Goal: Information Seeking & Learning: Find specific page/section

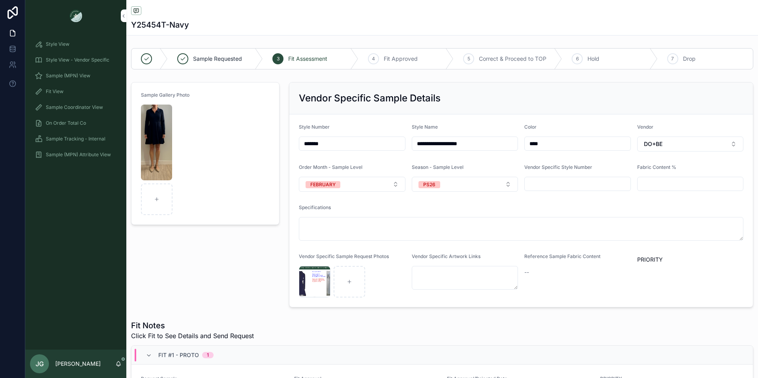
scroll to position [51, 0]
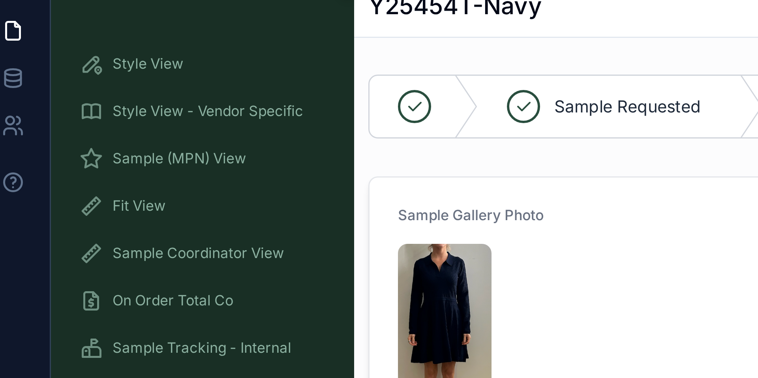
click at [40, 64] on div "Style View - Vendor Specific" at bounding box center [76, 60] width 82 height 13
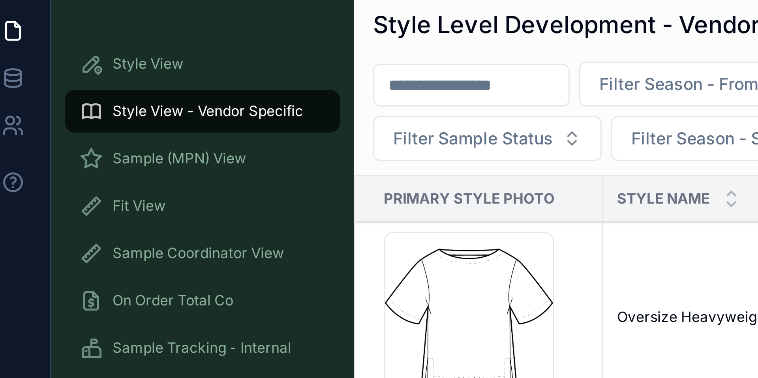
click at [174, 36] on h1 "Style Level Development - Vendor Specific" at bounding box center [214, 31] width 162 height 11
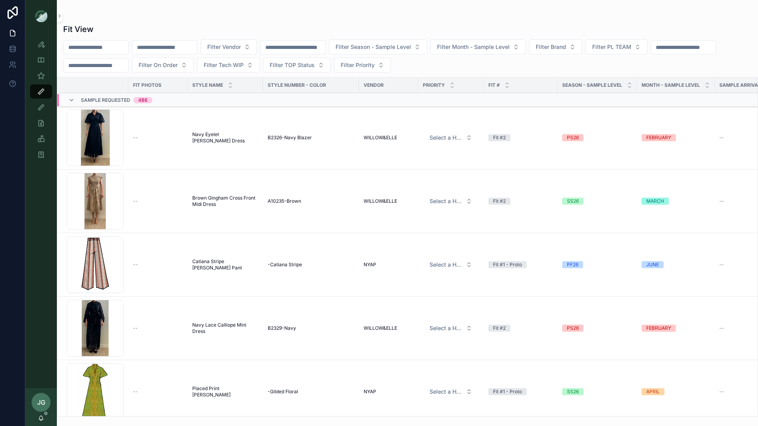
click at [167, 52] on input "scrollable content" at bounding box center [164, 47] width 65 height 11
click at [122, 49] on input "scrollable content" at bounding box center [96, 47] width 65 height 11
type input "*******"
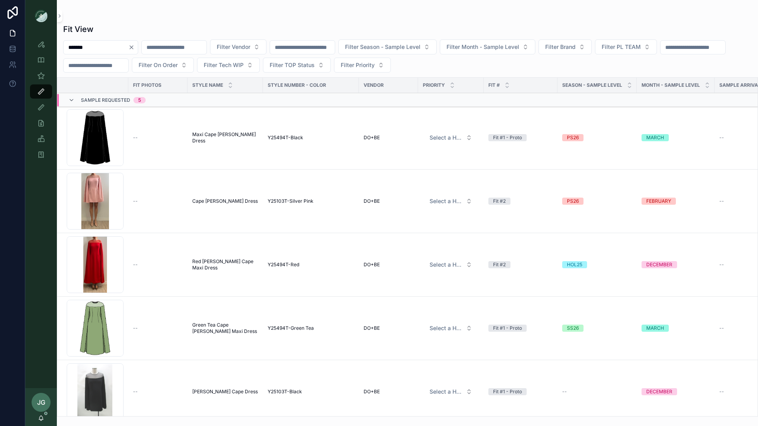
click at [101, 132] on div "[PERSON_NAME]-Maxi-Long-Cape_Black .png" at bounding box center [95, 137] width 57 height 57
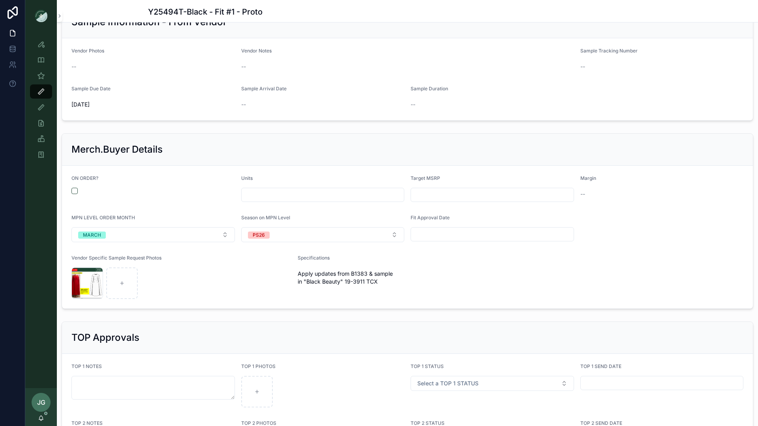
scroll to position [819, 0]
click at [77, 190] on button "scrollable content" at bounding box center [74, 190] width 6 height 6
click at [256, 197] on input "scrollable content" at bounding box center [323, 193] width 163 height 11
type input "***"
click at [416, 174] on span "Target MSRP" at bounding box center [426, 177] width 30 height 6
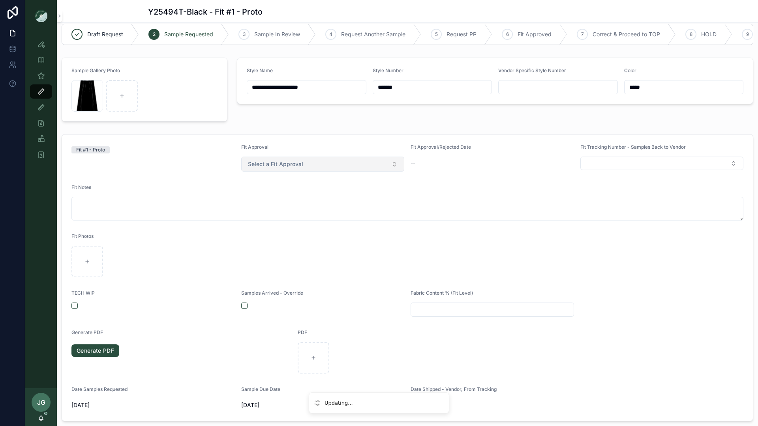
scroll to position [0, 0]
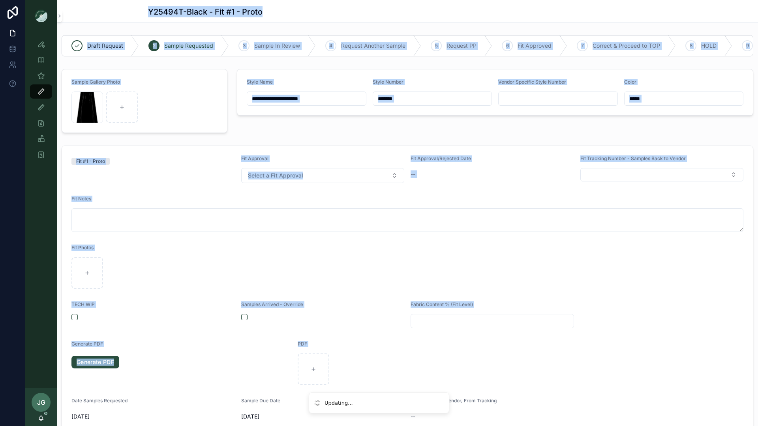
drag, startPoint x: 420, startPoint y: 2, endPoint x: 429, endPoint y: 362, distance: 360.5
click at [420, 2] on div "Y25494T-Black - Fit #1 - Proto" at bounding box center [407, 11] width 519 height 22
click at [307, 14] on div "Y25494T-Black - Fit #1 - Proto" at bounding box center [407, 11] width 519 height 11
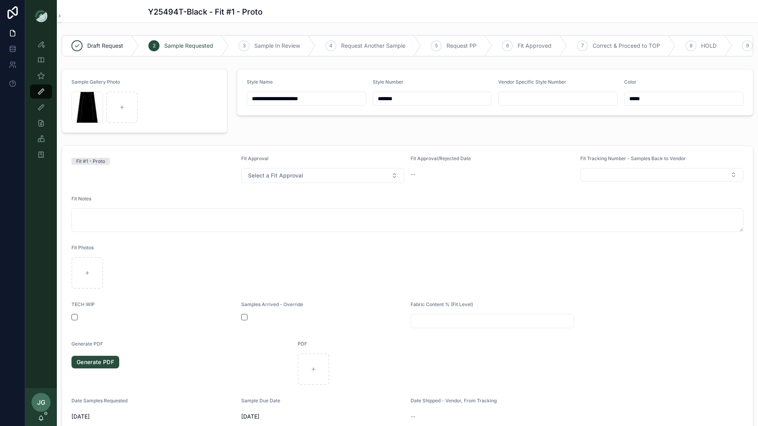
type input "****"
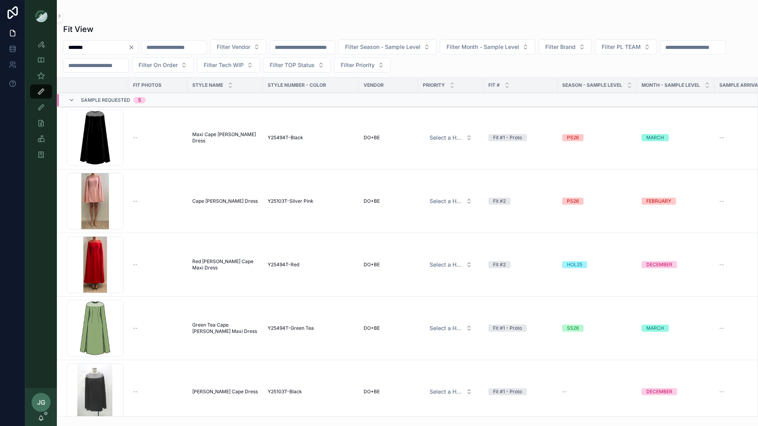
click at [128, 48] on input "*******" at bounding box center [96, 47] width 65 height 11
click at [135, 50] on icon "Clear" at bounding box center [131, 47] width 6 height 6
click at [159, 50] on input "scrollable content" at bounding box center [164, 47] width 65 height 11
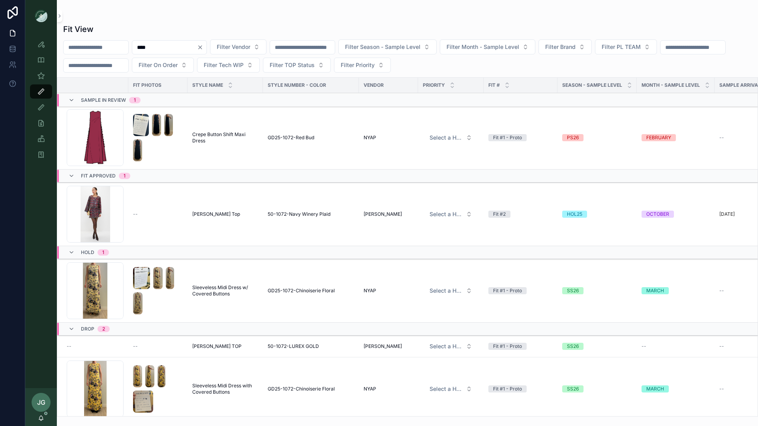
type input "****"
drag, startPoint x: 219, startPoint y: 49, endPoint x: 213, endPoint y: 48, distance: 6.4
click at [203, 49] on icon "Clear" at bounding box center [200, 47] width 6 height 6
click at [128, 47] on input "scrollable content" at bounding box center [96, 47] width 65 height 11
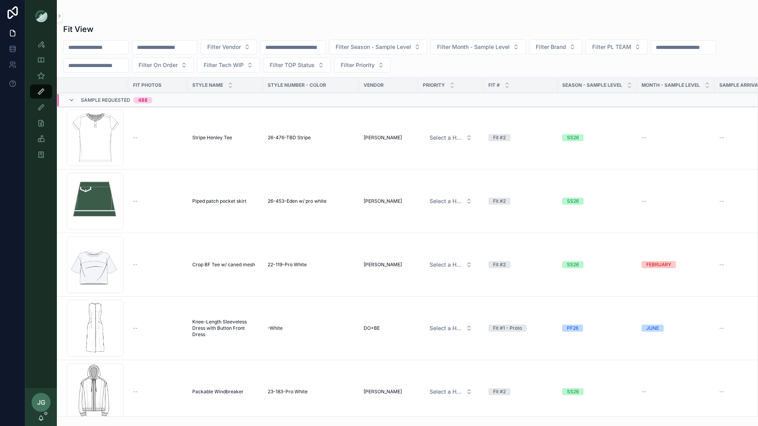
type input "*"
type input "**********"
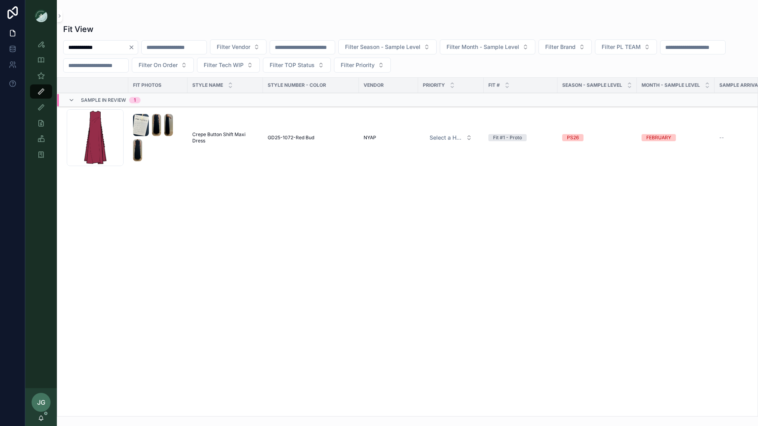
click at [94, 141] on div "Side-Button-Maxi-Dress_Red-Bud .png" at bounding box center [95, 137] width 57 height 57
click at [48, 48] on link "Style View" at bounding box center [41, 44] width 22 height 14
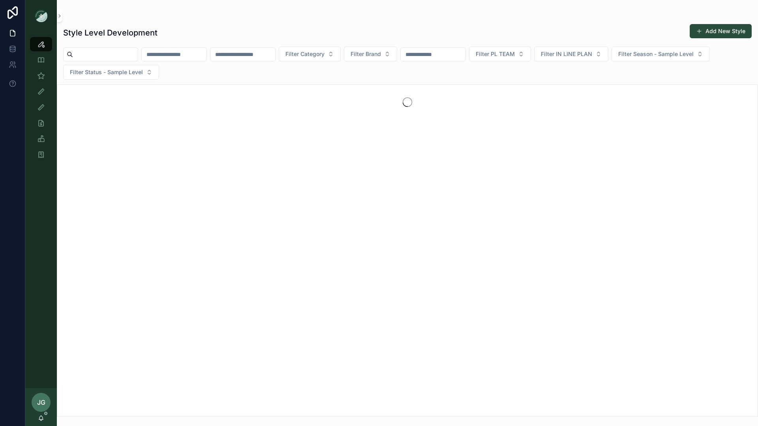
click at [118, 54] on input "scrollable content" at bounding box center [105, 54] width 65 height 11
click at [236, 57] on input "scrollable content" at bounding box center [242, 54] width 65 height 11
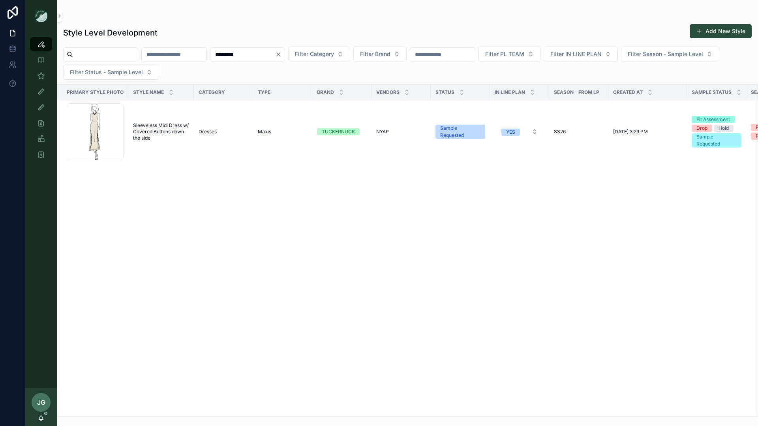
type input "*********"
click at [92, 121] on div "Screenshot-2025-07-09-at-9.20.59-AM .png" at bounding box center [95, 131] width 57 height 57
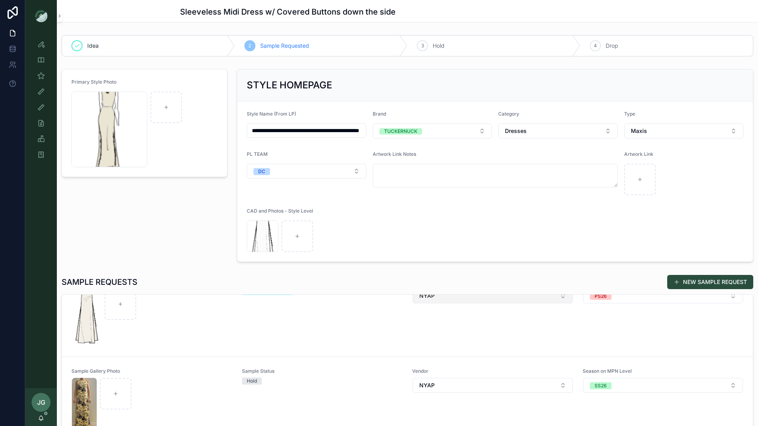
scroll to position [28, 0]
click at [78, 318] on img "scrollable content" at bounding box center [87, 316] width 30 height 57
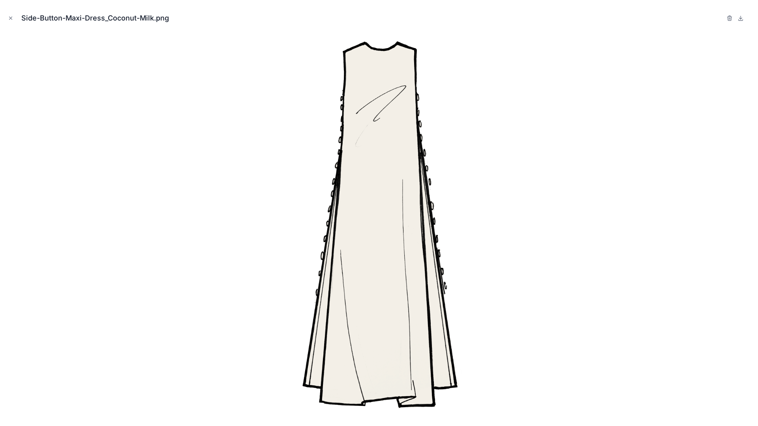
click at [127, 309] on div at bounding box center [378, 226] width 745 height 387
click at [169, 311] on div at bounding box center [378, 226] width 745 height 387
click at [12, 16] on icon "Close modal" at bounding box center [11, 18] width 6 height 6
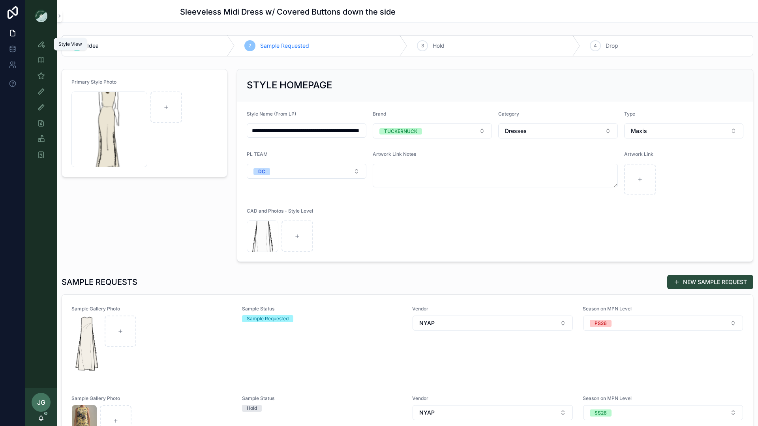
click at [41, 47] on icon "scrollable content" at bounding box center [41, 44] width 8 height 8
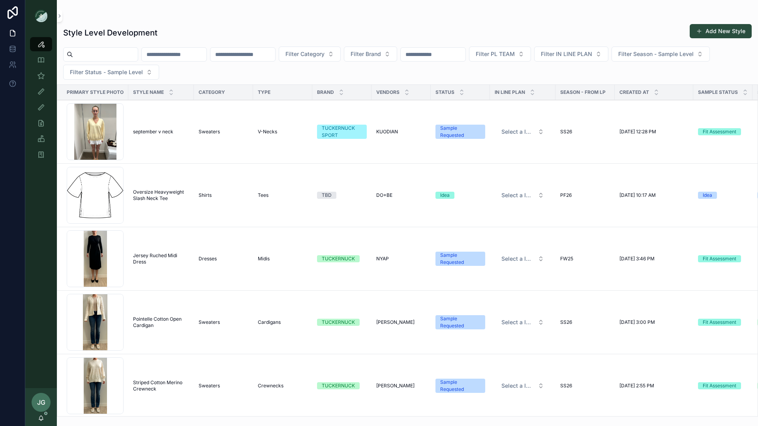
click at [196, 53] on input "scrollable content" at bounding box center [174, 54] width 65 height 11
click at [43, 72] on icon "scrollable content" at bounding box center [41, 76] width 8 height 8
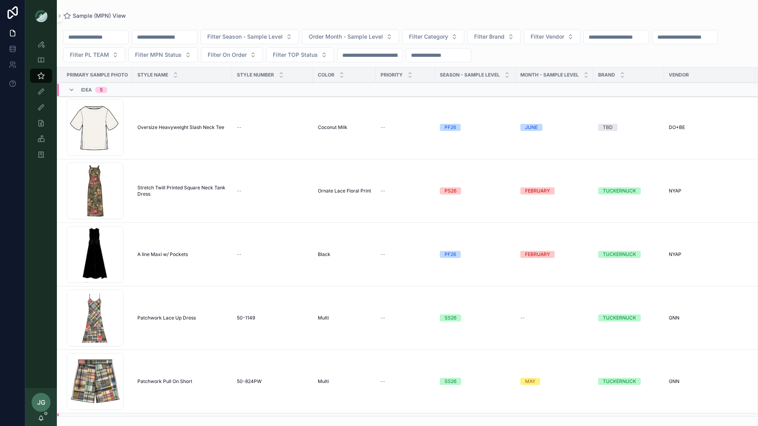
click at [157, 40] on input "scrollable content" at bounding box center [164, 37] width 65 height 11
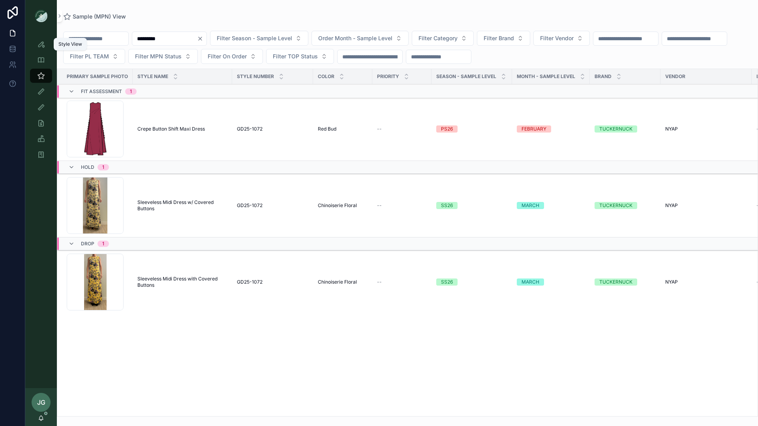
type input "*********"
click at [42, 45] on icon "scrollable content" at bounding box center [41, 44] width 8 height 8
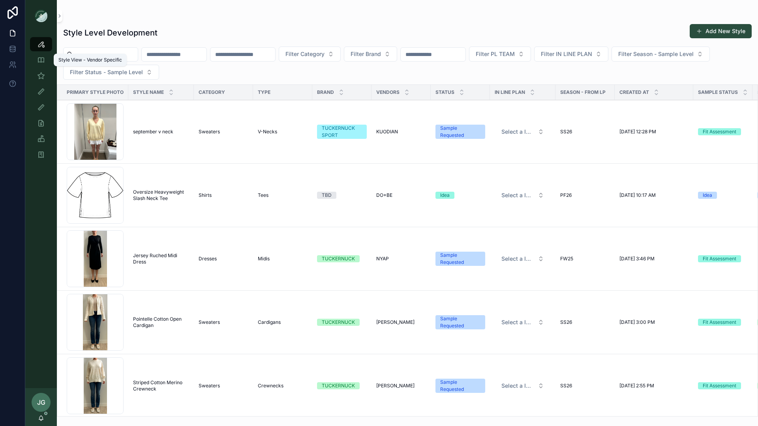
click at [39, 62] on icon "scrollable content" at bounding box center [41, 60] width 8 height 8
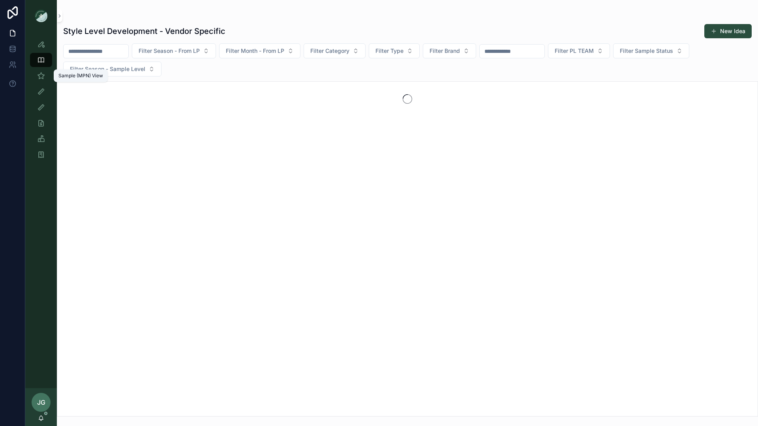
click at [39, 72] on icon "scrollable content" at bounding box center [41, 76] width 8 height 8
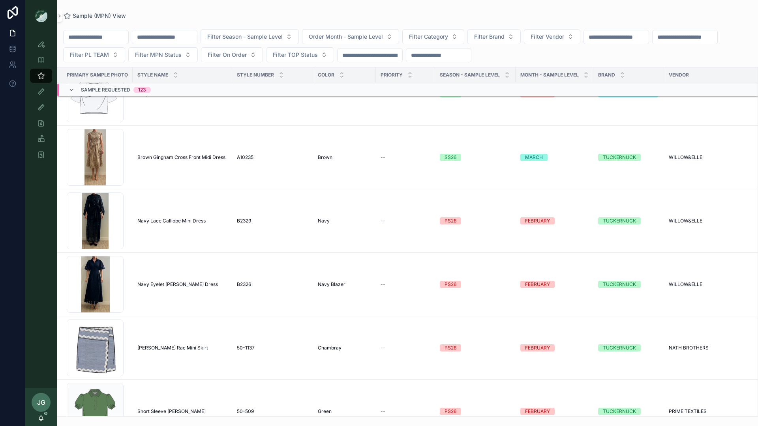
scroll to position [556, 0]
click at [117, 42] on input "scrollable content" at bounding box center [96, 37] width 65 height 11
type input "******"
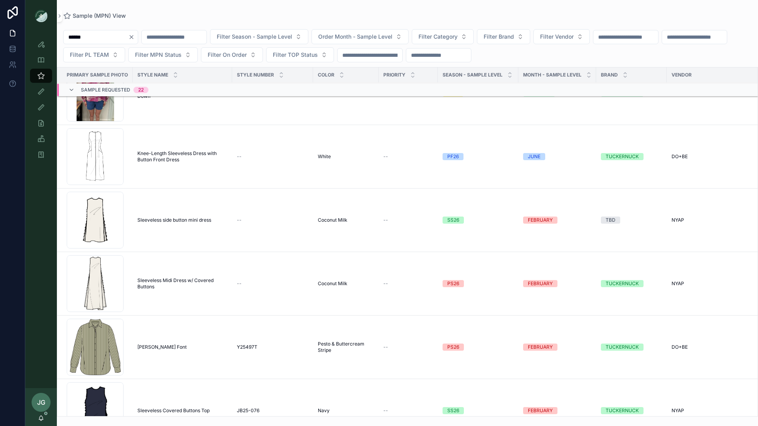
scroll to position [562, 0]
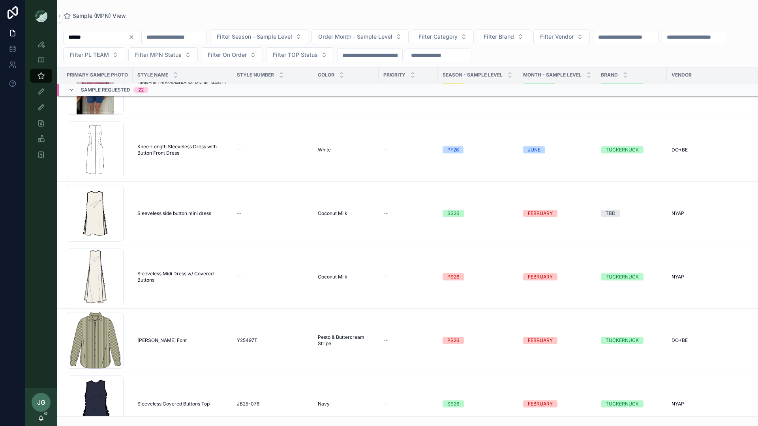
click at [101, 266] on div "Side-Button-Maxi-Dress_Coconut-Milk .png" at bounding box center [95, 277] width 57 height 57
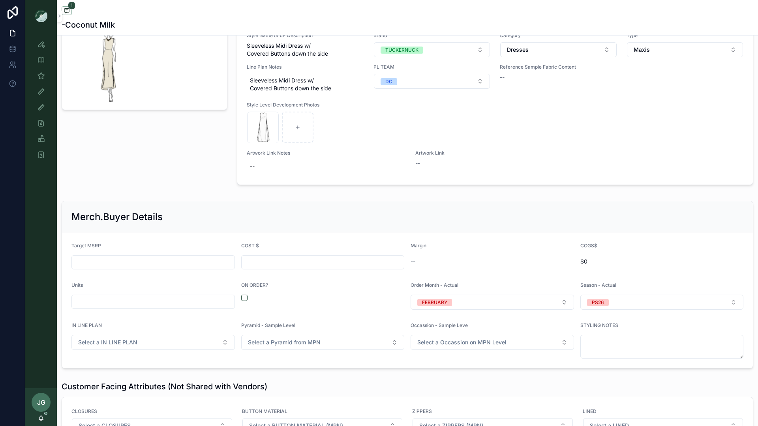
scroll to position [1117, 0]
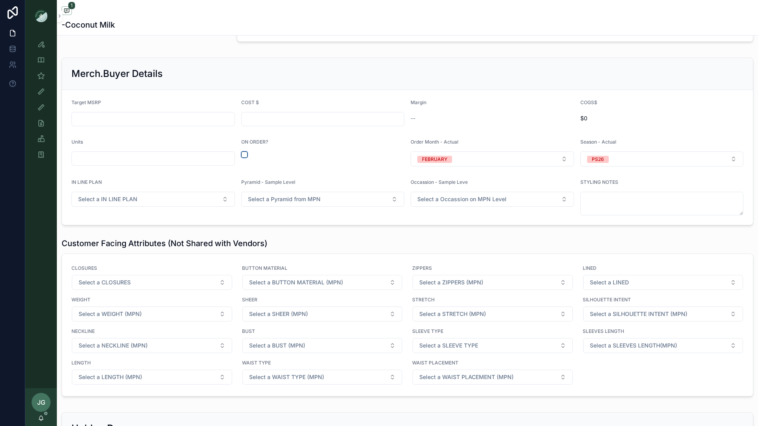
click at [245, 156] on button "scrollable content" at bounding box center [244, 155] width 6 height 6
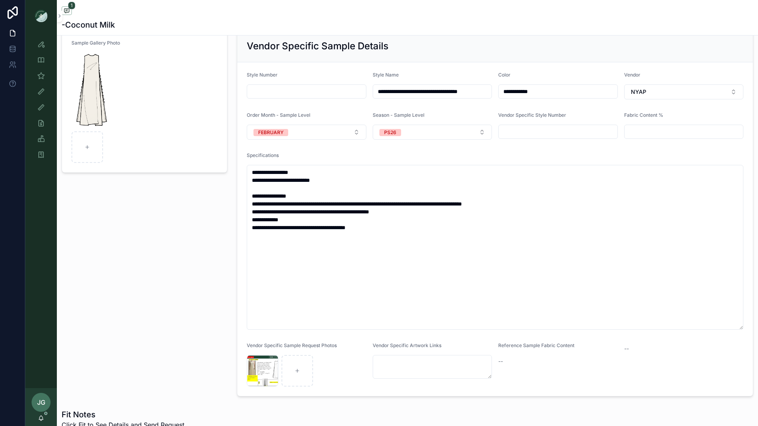
scroll to position [0, 0]
